Goal: Task Accomplishment & Management: Use online tool/utility

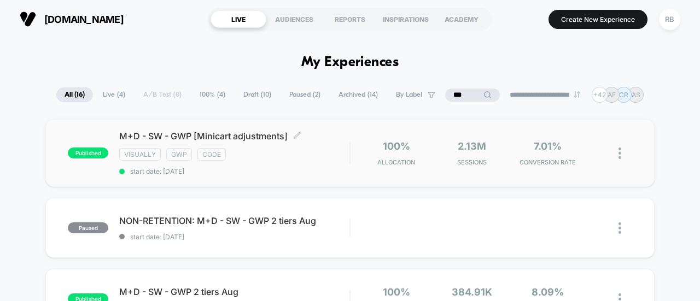
click at [190, 134] on span "M+D - SW - GWP [Minicart adjustments] Click to edit experience details" at bounding box center [234, 136] width 230 height 11
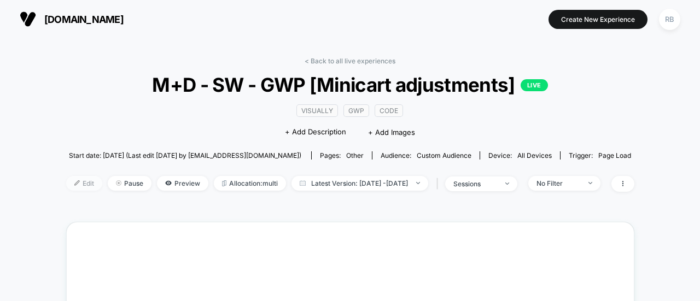
click at [66, 180] on span "Edit" at bounding box center [84, 183] width 36 height 15
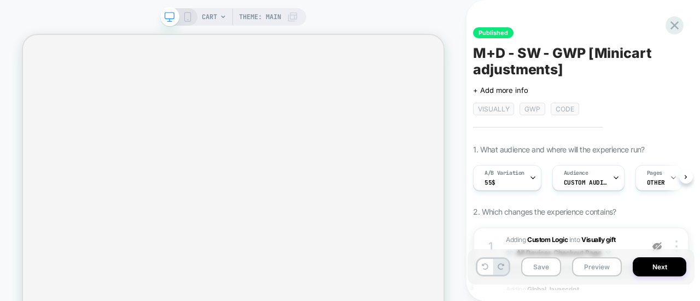
scroll to position [0, 1]
click at [592, 176] on div "Audience Custom Audience" at bounding box center [585, 178] width 66 height 25
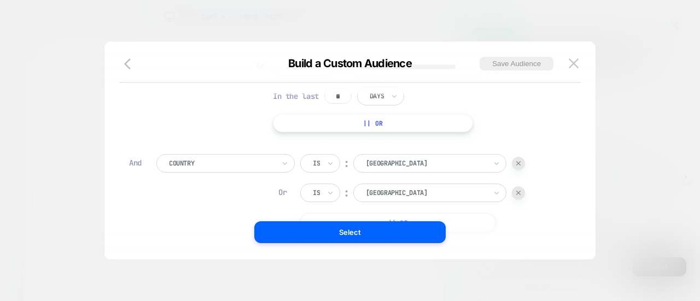
scroll to position [0, 0]
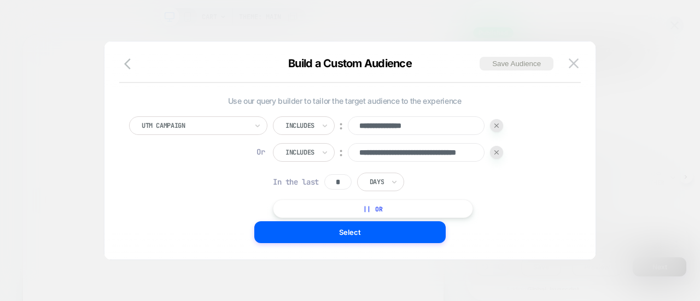
click at [359, 214] on button "|| Or" at bounding box center [373, 209] width 200 height 19
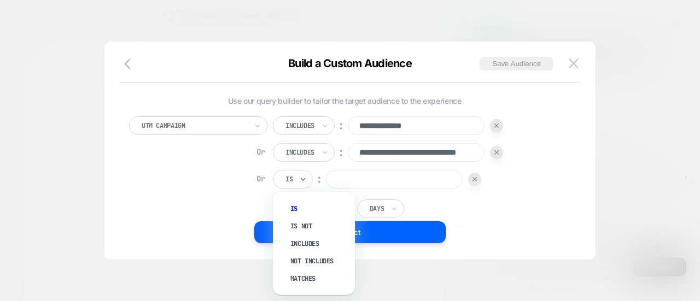
click at [292, 176] on div at bounding box center [288, 179] width 7 height 10
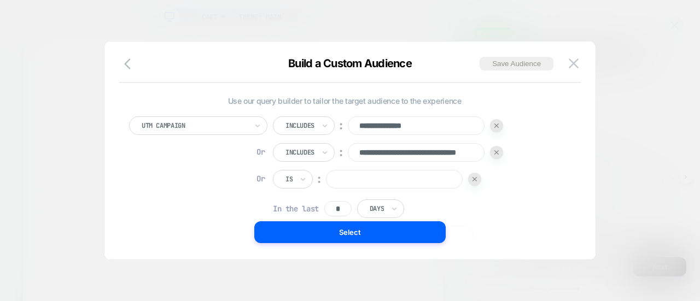
click at [297, 189] on div "**********" at bounding box center [388, 180] width 230 height 128
click at [287, 181] on input "text" at bounding box center [287, 179] width 4 height 10
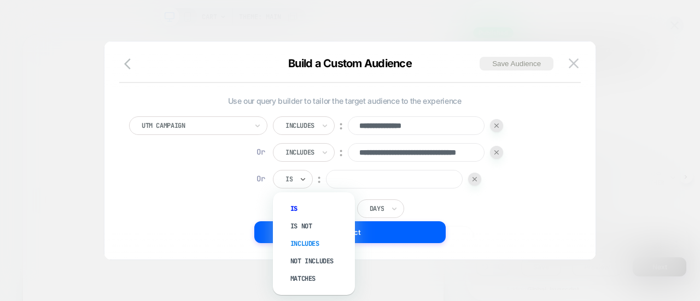
click at [303, 241] on div "Includes" at bounding box center [319, 243] width 71 height 17
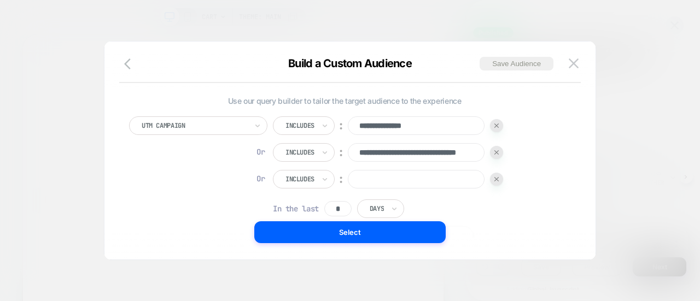
click at [371, 177] on input at bounding box center [416, 179] width 137 height 19
paste input "**********"
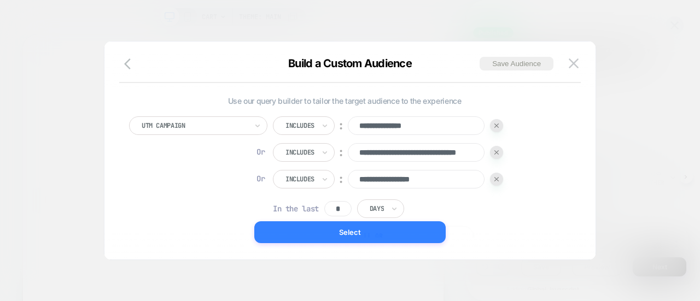
type input "**********"
click at [374, 237] on button "Select" at bounding box center [349, 232] width 191 height 22
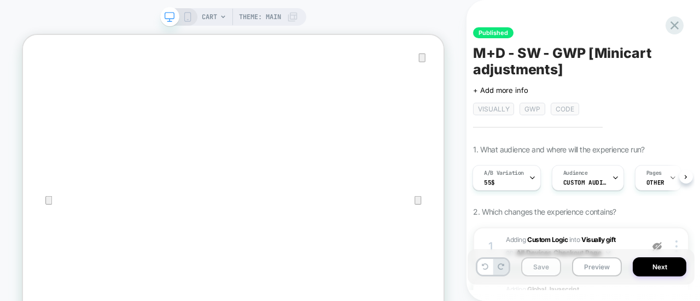
click at [536, 264] on button "Save" at bounding box center [541, 267] width 40 height 19
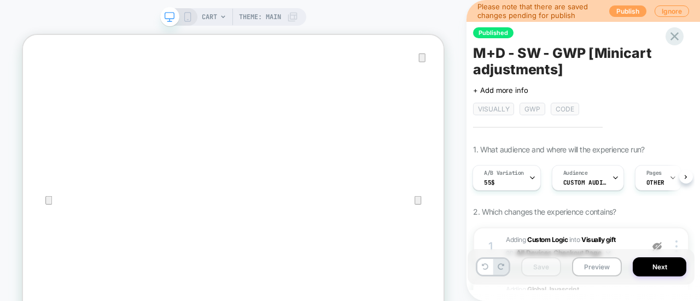
click at [621, 9] on button "Publish" at bounding box center [627, 10] width 37 height 11
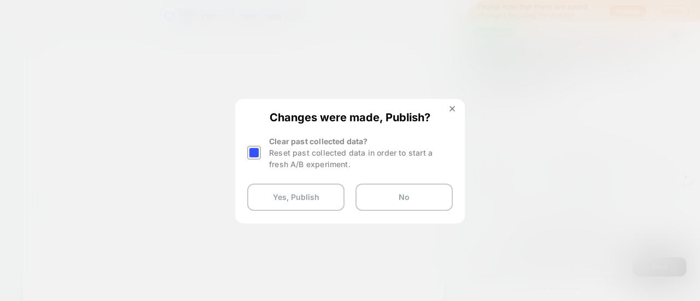
click at [253, 153] on div at bounding box center [254, 153] width 14 height 14
click at [291, 186] on button "Yes, Publish" at bounding box center [295, 197] width 97 height 27
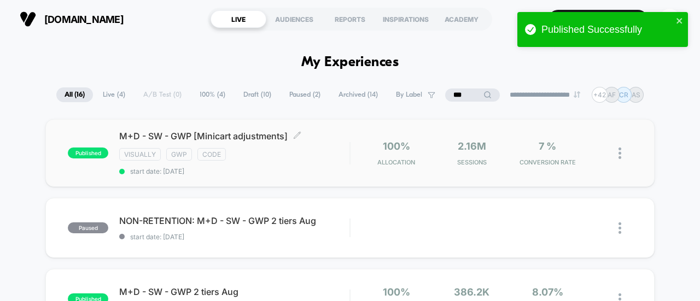
click at [256, 139] on span "M+D - SW - GWP [Minicart adjustments] Click to edit experience details" at bounding box center [234, 136] width 230 height 11
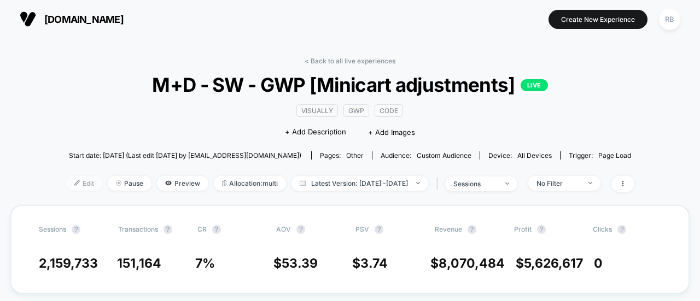
click at [74, 184] on img at bounding box center [76, 182] width 5 height 5
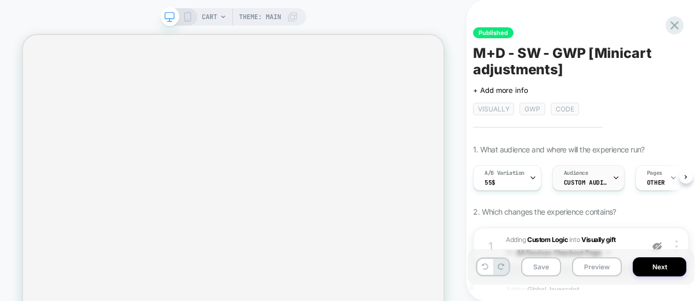
scroll to position [0, 1]
click at [586, 174] on span "Audience" at bounding box center [575, 174] width 25 height 8
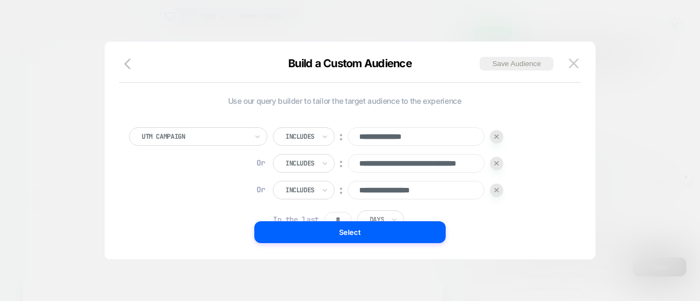
scroll to position [11, 0]
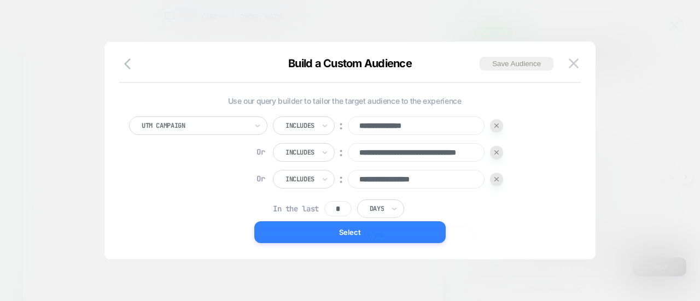
click at [374, 230] on button "Select" at bounding box center [349, 232] width 191 height 22
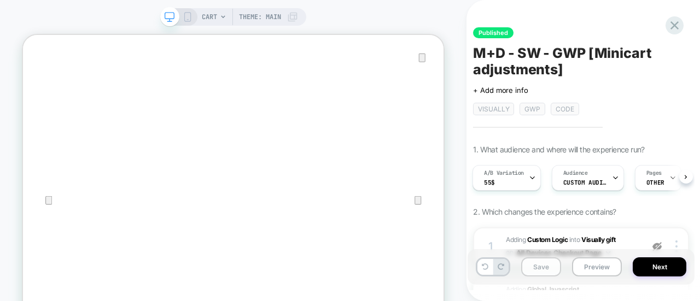
click at [537, 268] on button "Save" at bounding box center [541, 267] width 40 height 19
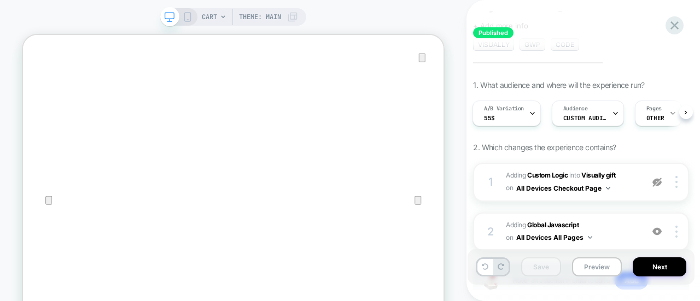
scroll to position [65, 0]
click at [657, 183] on img at bounding box center [656, 181] width 9 height 9
click at [548, 273] on button "Save" at bounding box center [541, 267] width 40 height 19
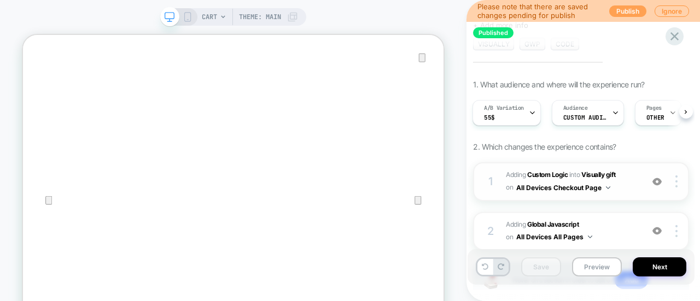
click at [622, 14] on button "Publish" at bounding box center [627, 10] width 37 height 11
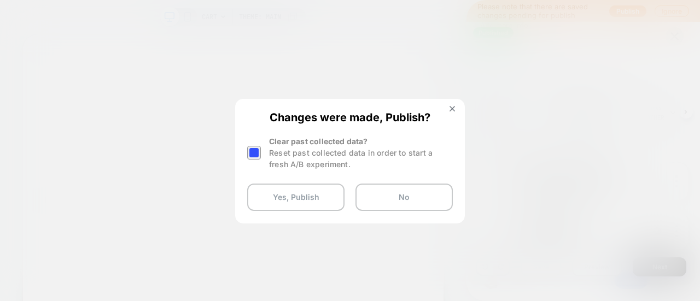
click at [253, 153] on div at bounding box center [254, 153] width 14 height 14
click at [289, 194] on button "Yes, Publish" at bounding box center [295, 197] width 97 height 27
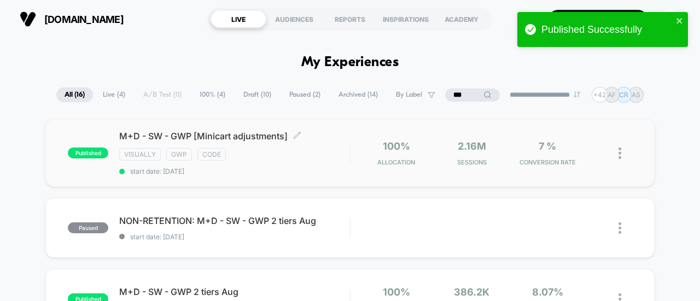
click at [278, 158] on div "visually gwp code" at bounding box center [234, 154] width 230 height 13
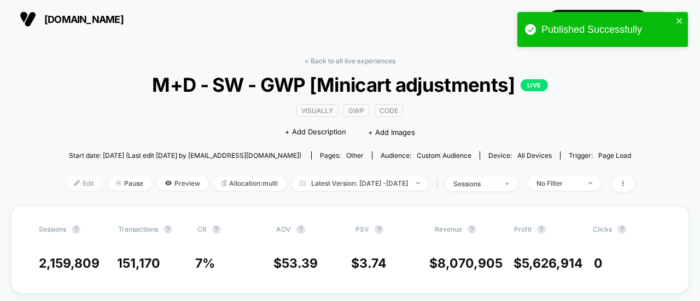
click at [66, 182] on span "Edit" at bounding box center [84, 183] width 36 height 15
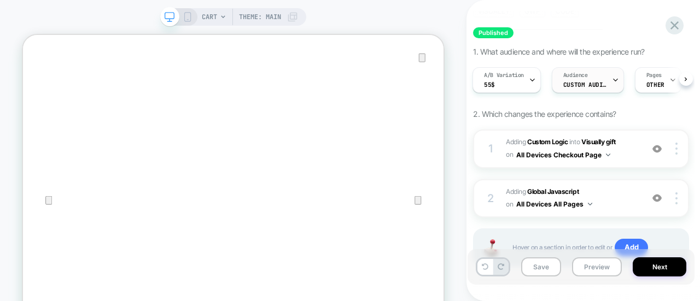
click at [572, 78] on div "Audience Custom Audience" at bounding box center [585, 80] width 66 height 25
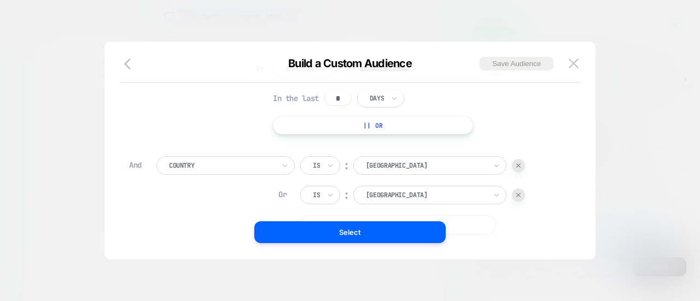
scroll to position [132, 0]
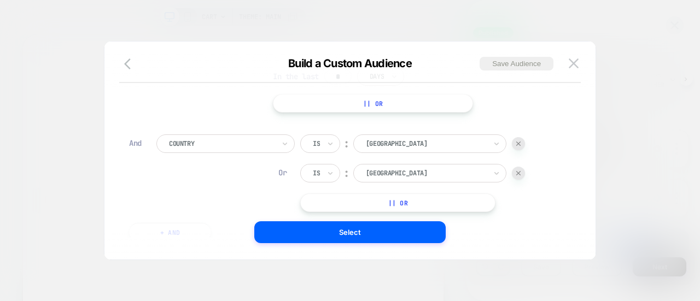
click at [517, 171] on img at bounding box center [518, 173] width 4 height 4
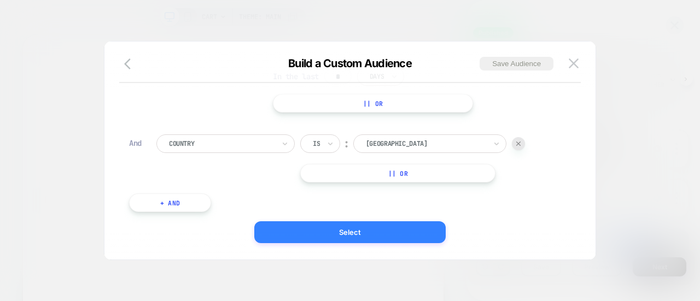
click at [347, 224] on button "Select" at bounding box center [349, 232] width 191 height 22
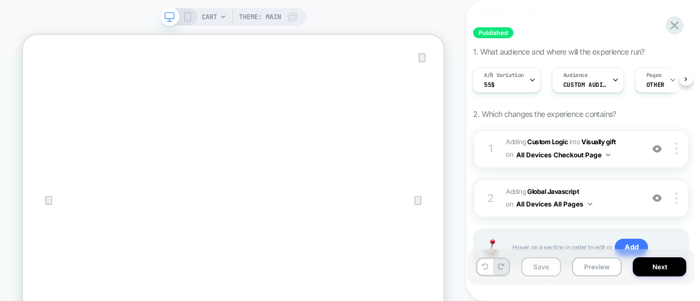
click at [545, 274] on button "Save" at bounding box center [541, 267] width 40 height 19
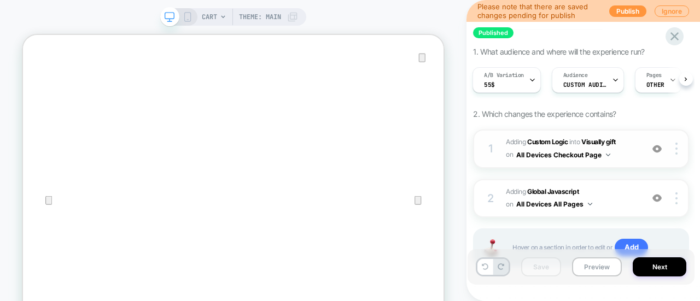
click at [658, 148] on img at bounding box center [656, 148] width 9 height 9
drag, startPoint x: 659, startPoint y: 149, endPoint x: 658, endPoint y: 163, distance: 13.7
click at [658, 163] on div "1 #_loomi_addon_1733312864681_dup1735724305_dup1735849088_dup1736451435_dup1747…" at bounding box center [581, 149] width 216 height 39
click at [658, 148] on img at bounding box center [656, 148] width 9 height 9
click at [632, 153] on span "#_loomi_addon_1733312864681_dup1735724305_dup1735849088_dup1736451435_dup174730…" at bounding box center [571, 149] width 131 height 26
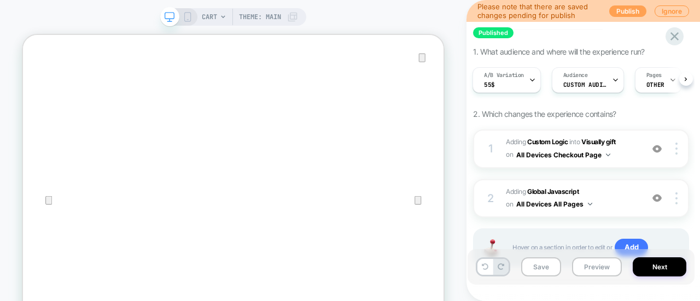
click at [625, 10] on button "Publish" at bounding box center [627, 10] width 37 height 11
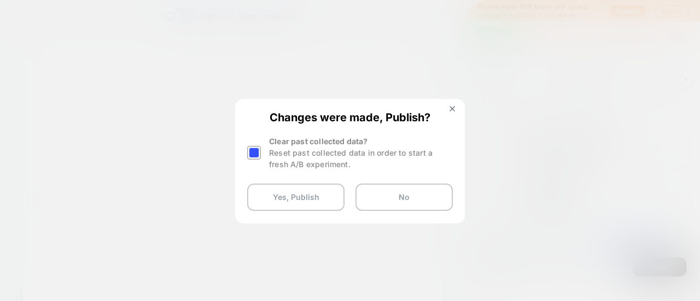
click at [257, 153] on div at bounding box center [254, 153] width 14 height 14
click at [308, 206] on button "Yes, Publish" at bounding box center [295, 197] width 97 height 27
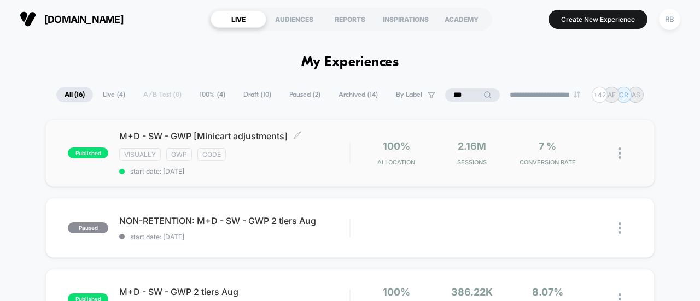
click at [297, 160] on div "M+D - SW - GWP [Minicart adjustments] Click to edit experience details Click to…" at bounding box center [234, 153] width 230 height 45
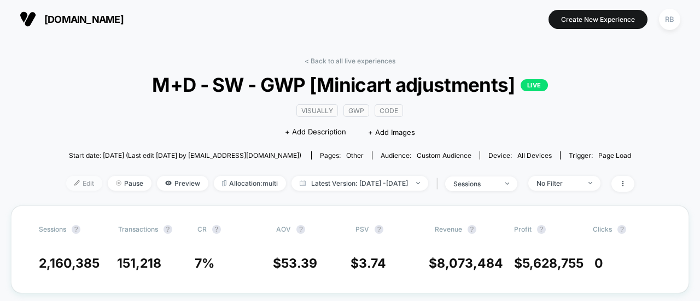
click at [66, 184] on span "Edit" at bounding box center [84, 183] width 36 height 15
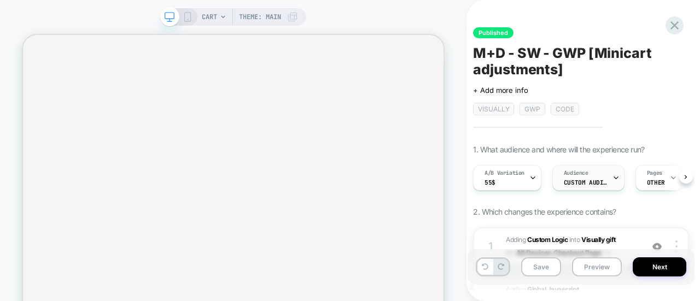
scroll to position [0, 1]
click at [593, 180] on span "Custom Audience" at bounding box center [585, 183] width 44 height 8
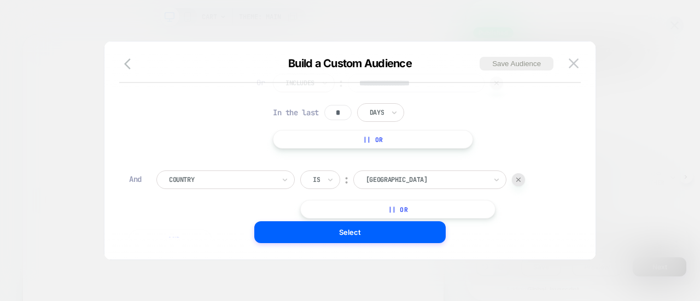
scroll to position [11, 0]
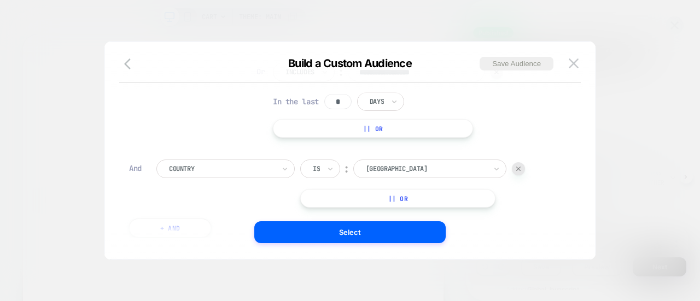
click at [515, 166] on div at bounding box center [518, 168] width 13 height 13
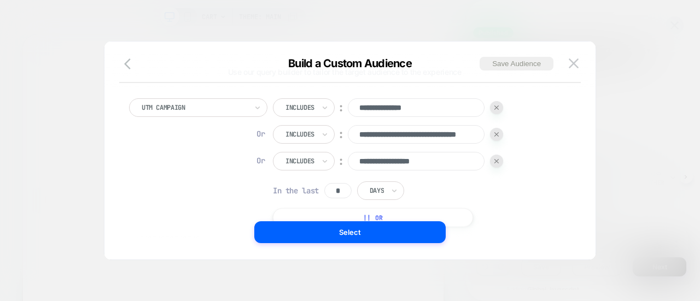
scroll to position [28, 0]
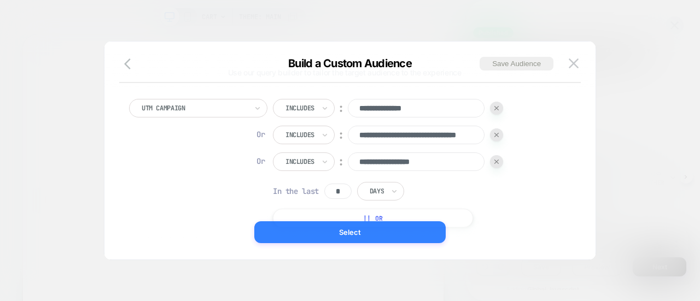
click at [356, 230] on button "Select" at bounding box center [349, 232] width 191 height 22
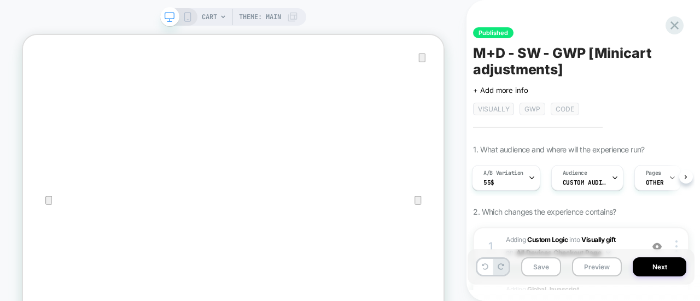
scroll to position [71, 0]
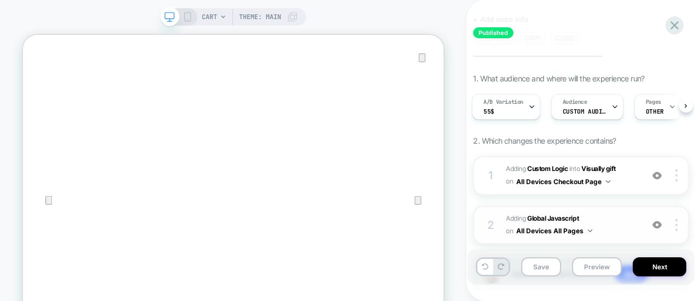
click at [608, 227] on span "Adding Global Javascript on All Devices All Pages" at bounding box center [571, 226] width 131 height 26
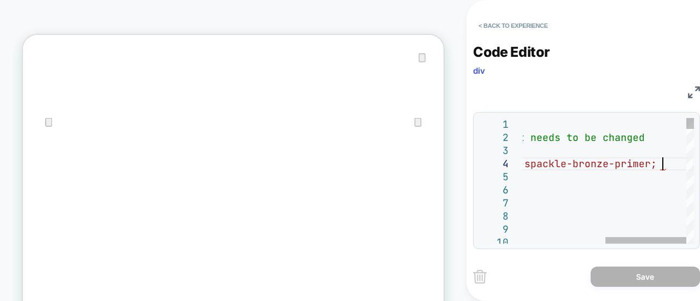
scroll to position [0, 0]
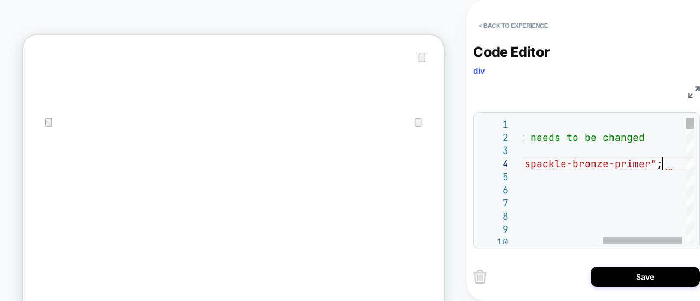
scroll to position [39, 313]
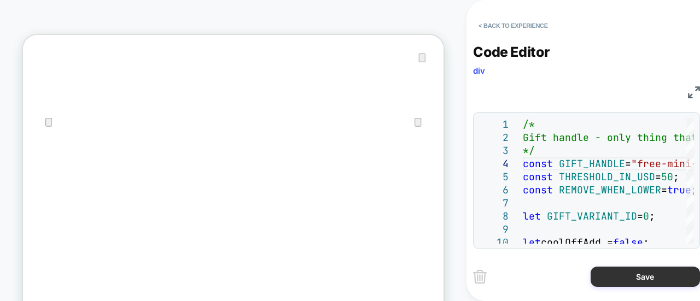
type textarea "**********"
click at [640, 275] on button "Save" at bounding box center [645, 277] width 109 height 20
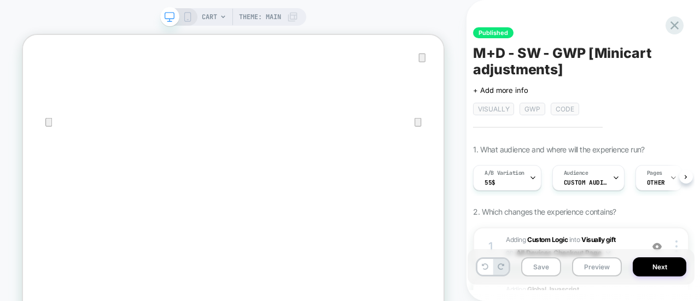
scroll to position [0, 1]
click at [547, 270] on button "Save" at bounding box center [541, 267] width 40 height 19
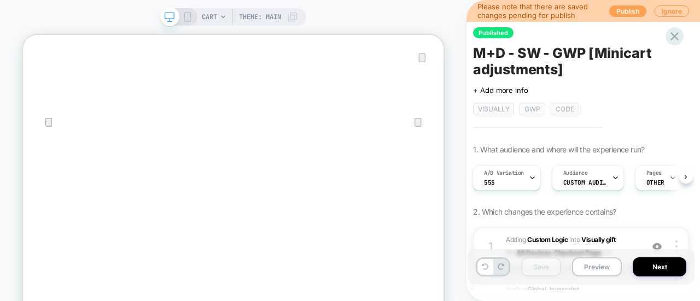
click at [623, 9] on button "Publish" at bounding box center [627, 10] width 37 height 11
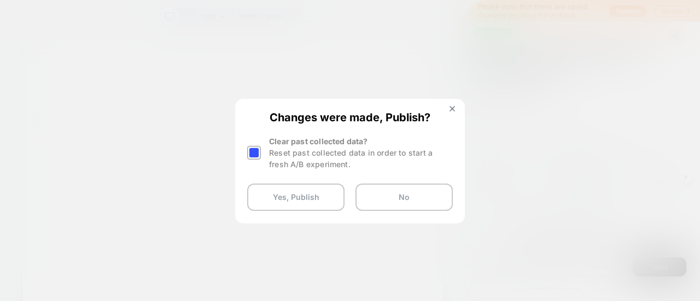
click at [261, 152] on div at bounding box center [255, 153] width 16 height 34
click at [254, 153] on div at bounding box center [254, 153] width 14 height 14
click at [285, 196] on button "Yes, Publish" at bounding box center [295, 197] width 97 height 27
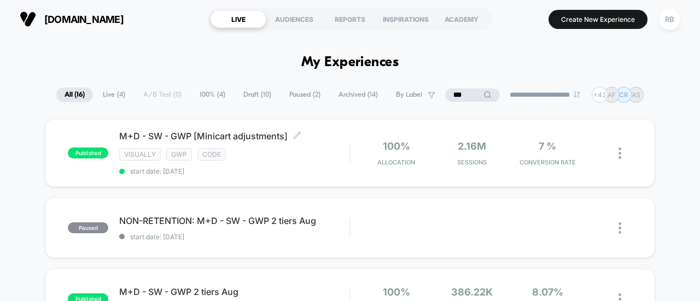
drag, startPoint x: 316, startPoint y: 172, endPoint x: 264, endPoint y: 174, distance: 52.5
click at [264, 174] on div "published M+D - SW - GWP [Minicart adjustments] Click to edit experience detail…" at bounding box center [349, 153] width 609 height 68
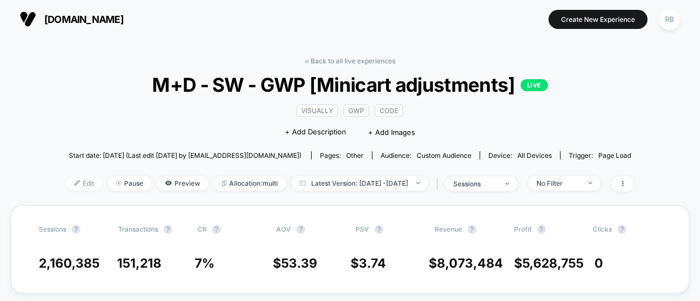
click at [66, 180] on span "Edit" at bounding box center [84, 183] width 36 height 15
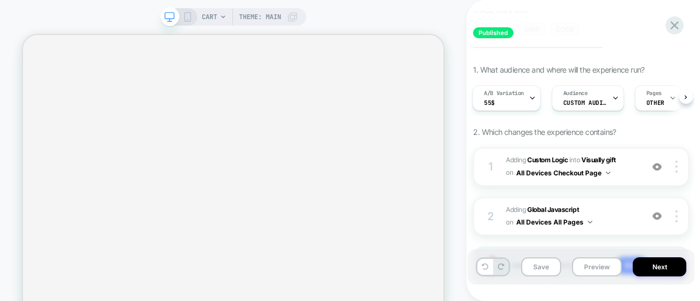
scroll to position [81, 0]
click at [625, 178] on div "1 #_loomi_addon_1733312864681_dup1735724305_dup1735849088_dup1736451435_dup1747…" at bounding box center [581, 166] width 216 height 39
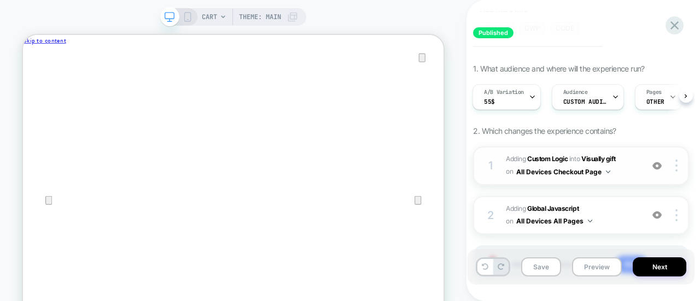
scroll to position [0, 0]
click at [622, 166] on span "#_loomi_addon_1733312864681_dup1735724305_dup1735849088_dup1736451435_dup174730…" at bounding box center [571, 166] width 131 height 26
click at [617, 208] on span "Adding Global Javascript on All Devices All Pages" at bounding box center [571, 216] width 131 height 26
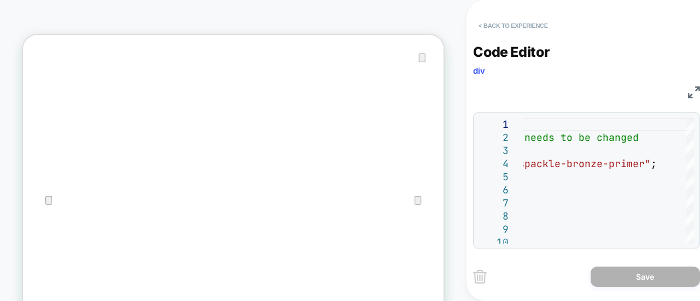
click at [535, 24] on button "< Back to experience" at bounding box center [513, 25] width 80 height 17
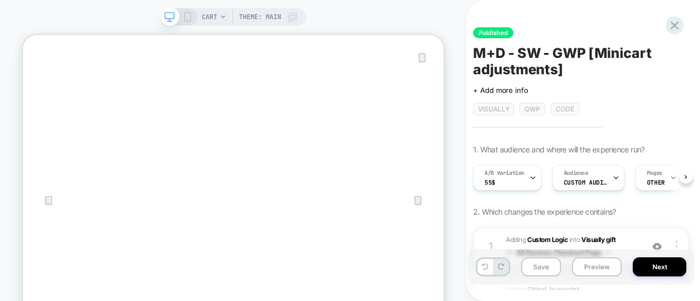
scroll to position [0, 1]
click at [536, 268] on button "Save" at bounding box center [541, 267] width 40 height 19
click at [651, 268] on button "Next" at bounding box center [660, 267] width 54 height 19
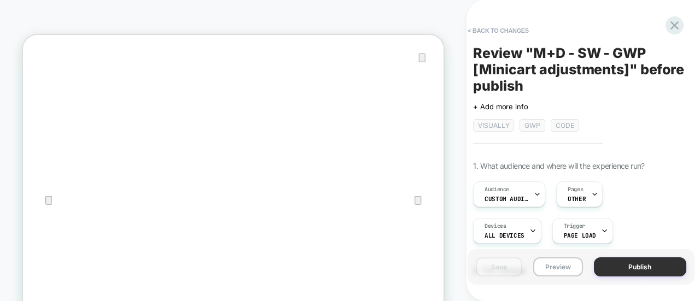
scroll to position [0, 1]
click at [630, 260] on button "Publish" at bounding box center [640, 267] width 92 height 19
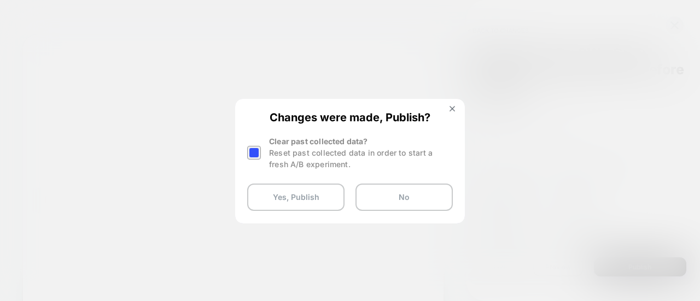
click at [260, 151] on div at bounding box center [254, 153] width 14 height 14
click at [279, 195] on button "Yes, Publish" at bounding box center [295, 197] width 97 height 27
